Goal: Task Accomplishment & Management: Complete application form

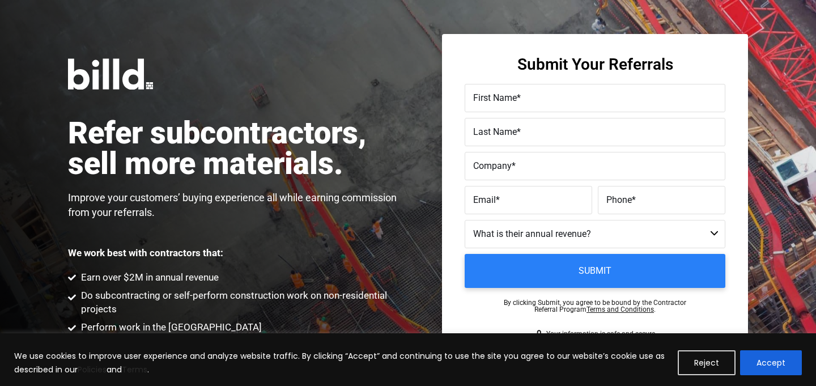
click at [500, 102] on span "First Name" at bounding box center [495, 97] width 44 height 11
click at [500, 102] on input "First Name *" at bounding box center [594, 98] width 261 height 28
type input "[PERSON_NAME]"
click at [620, 187] on input "Phone *" at bounding box center [661, 200] width 127 height 28
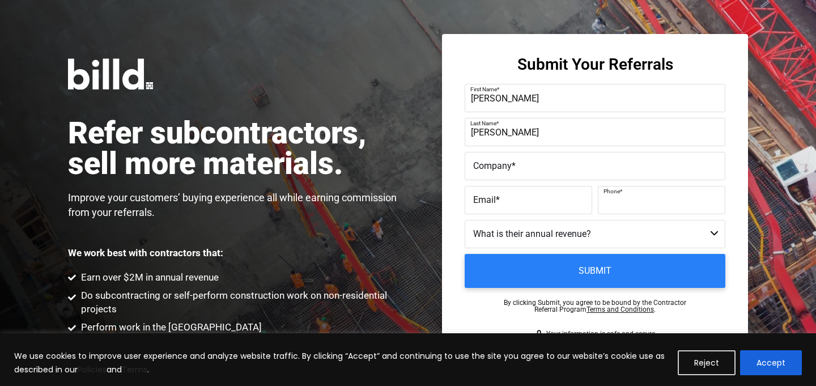
paste input "[PHONE_NUMBER]"
type input "[PHONE_NUMBER]"
click at [509, 208] on input "Email *" at bounding box center [527, 200] width 127 height 28
paste input "[PERSON_NAME][EMAIL_ADDRESS][DOMAIN_NAME]"
type input "[PERSON_NAME][EMAIL_ADDRESS][DOMAIN_NAME]"
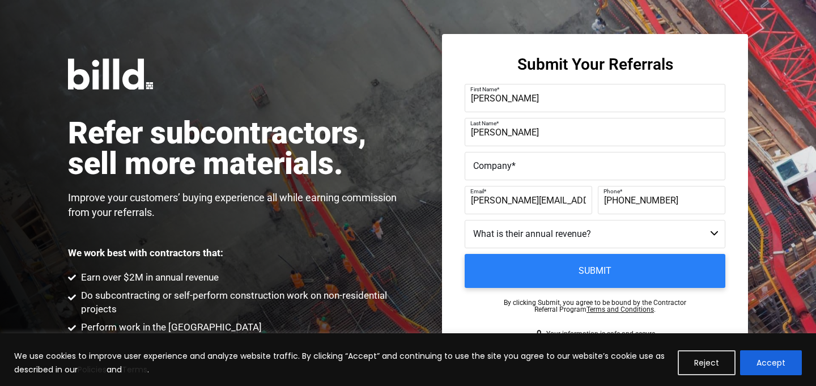
click at [556, 232] on select "Less than $1M $1M - $2M $2M - $4M $4M - $8M $8M - $25M $25M - $40M $40M +" at bounding box center [594, 234] width 261 height 28
select select "$2M - $4M"
click at [464, 220] on select "Less than $1M $1M - $2M $2M - $4M $4M - $8M $8M - $25M $25M - $40M $40M +" at bounding box center [594, 234] width 261 height 28
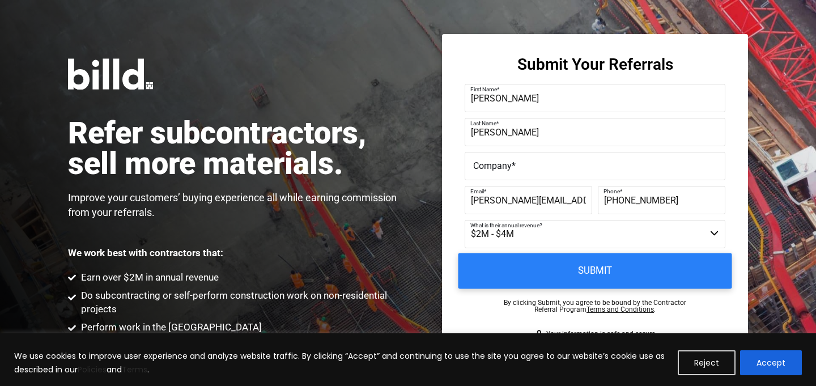
click at [569, 278] on input "Submit" at bounding box center [595, 271] width 274 height 36
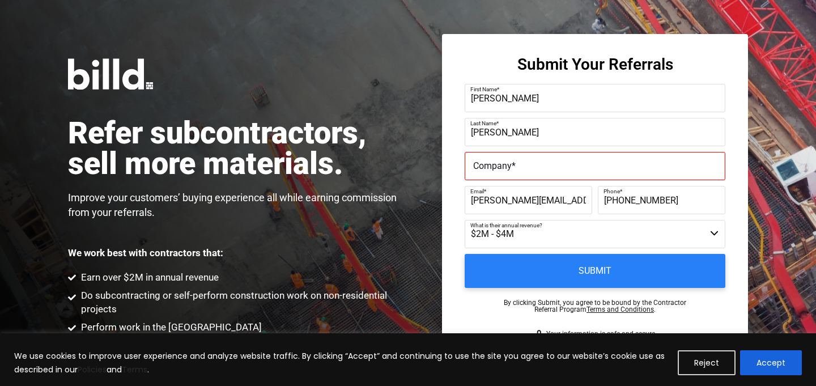
click at [514, 169] on span "*" at bounding box center [513, 165] width 4 height 11
click at [514, 169] on input "Company *" at bounding box center [594, 166] width 261 height 28
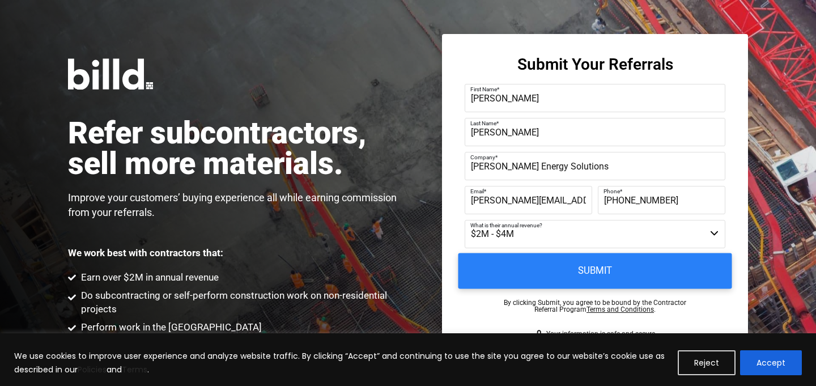
type input "[PERSON_NAME] Energy Solutions"
click at [514, 272] on input "Submit" at bounding box center [595, 271] width 274 height 36
